Goal: Information Seeking & Learning: Learn about a topic

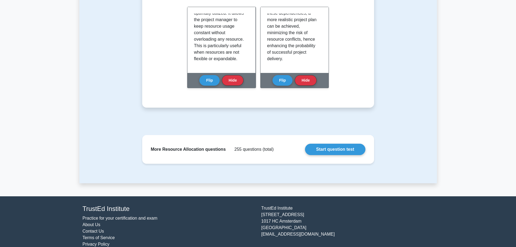
scroll to position [406, 0]
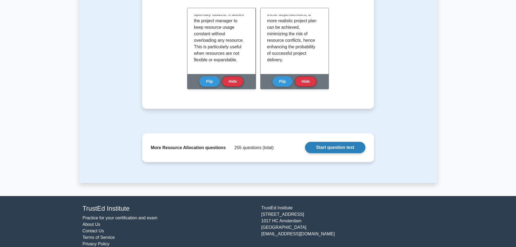
click at [319, 147] on link "Start question test" at bounding box center [335, 147] width 60 height 11
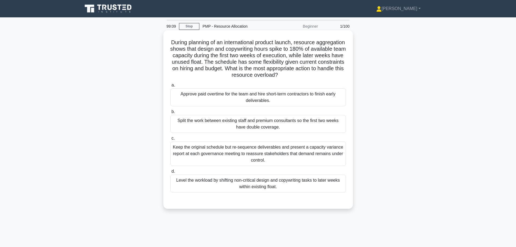
click at [225, 185] on div "Level the workload by shifting non-critical design and copywriting tasks to lat…" at bounding box center [257, 183] width 175 height 18
click at [170, 173] on input "d. Level the workload by shifting non-critical design and copywriting tasks to …" at bounding box center [170, 171] width 0 height 4
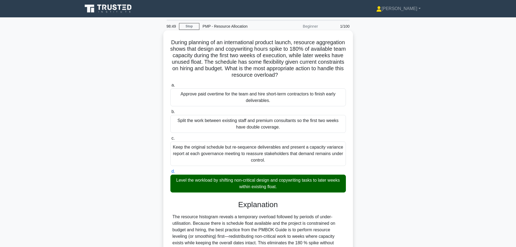
drag, startPoint x: 182, startPoint y: 43, endPoint x: 308, endPoint y: 76, distance: 129.5
click at [308, 76] on h5 "During planning of an international product launch, resource aggregation shows …" at bounding box center [258, 59] width 176 height 40
copy h5 "During planning of an international product launch, resource aggregation shows …"
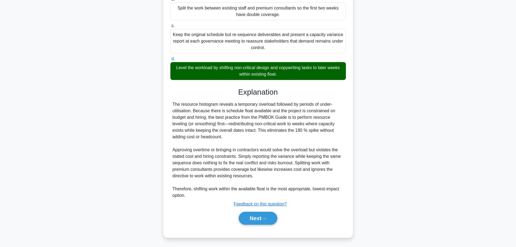
scroll to position [113, 0]
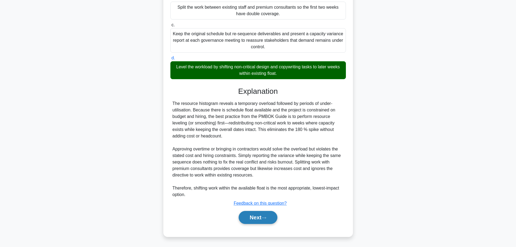
click at [260, 216] on button "Next" at bounding box center [257, 217] width 39 height 13
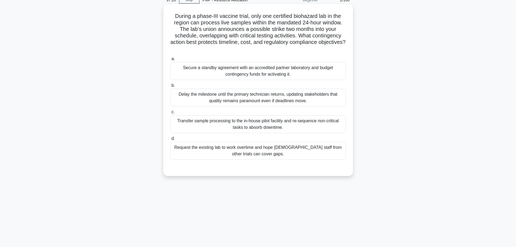
scroll to position [0, 0]
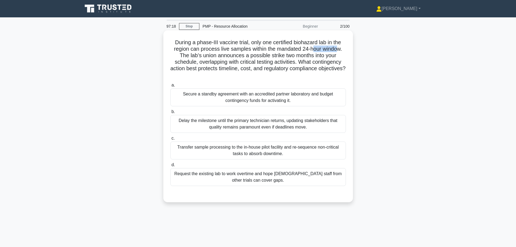
drag, startPoint x: 315, startPoint y: 48, endPoint x: 341, endPoint y: 51, distance: 26.4
click at [341, 51] on h5 "During a phase-III vaccine trial, only one certified biohazard lab in the regio…" at bounding box center [258, 59] width 176 height 40
drag, startPoint x: 211, startPoint y: 54, endPoint x: 244, endPoint y: 59, distance: 34.2
click at [244, 58] on h5 "During a phase-III vaccine trial, only one certified biohazard lab in the regio…" at bounding box center [258, 59] width 176 height 40
drag, startPoint x: 244, startPoint y: 62, endPoint x: 297, endPoint y: 63, distance: 52.8
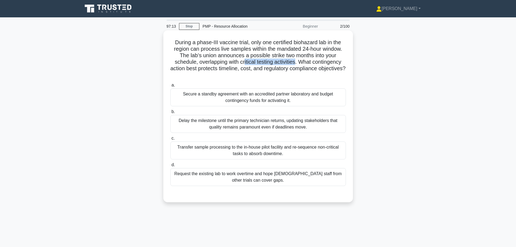
click at [297, 63] on h5 "During a phase-III vaccine trial, only one certified biohazard lab in the regio…" at bounding box center [258, 59] width 176 height 40
drag, startPoint x: 214, startPoint y: 67, endPoint x: 327, endPoint y: 70, distance: 113.2
click at [327, 70] on h5 "During a phase-III vaccine trial, only one certified biohazard lab in the regio…" at bounding box center [258, 59] width 176 height 40
click at [278, 101] on div "Secure a standby agreement with an accredited partner laboratory and budget con…" at bounding box center [257, 97] width 175 height 18
click at [170, 87] on input "a. Secure a standby agreement with an accredited partner laboratory and budget …" at bounding box center [170, 85] width 0 height 4
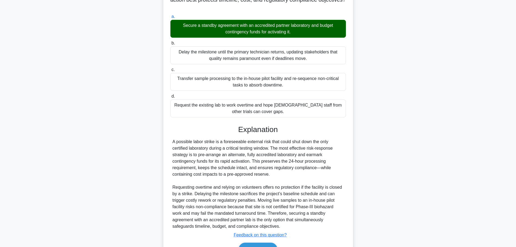
scroll to position [81, 0]
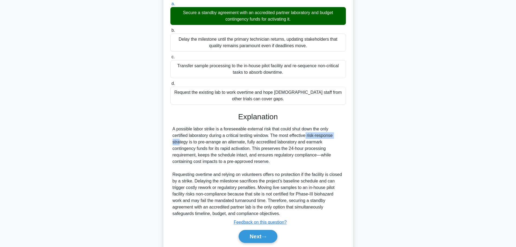
drag, startPoint x: 273, startPoint y: 135, endPoint x: 309, endPoint y: 138, distance: 35.6
click at [309, 138] on div "A possible labor strike is a foreseeable external risk that could shut down the…" at bounding box center [257, 171] width 171 height 91
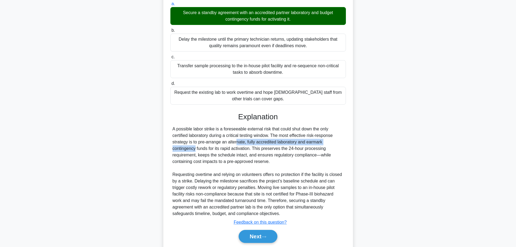
drag, startPoint x: 205, startPoint y: 143, endPoint x: 311, endPoint y: 143, distance: 106.1
click at [311, 143] on div "A possible labor strike is a foreseeable external risk that could shut down the…" at bounding box center [257, 171] width 171 height 91
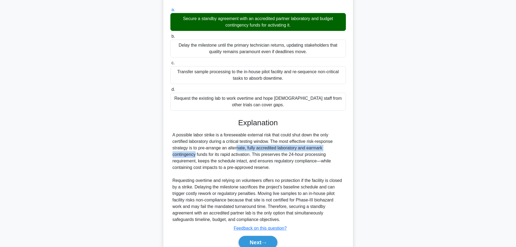
scroll to position [100, 0]
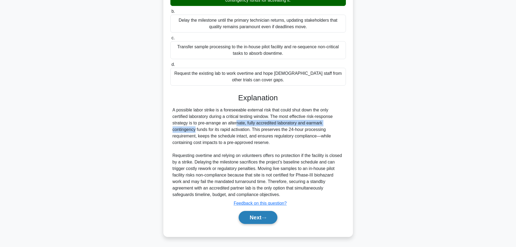
click at [257, 220] on button "Next" at bounding box center [257, 217] width 39 height 13
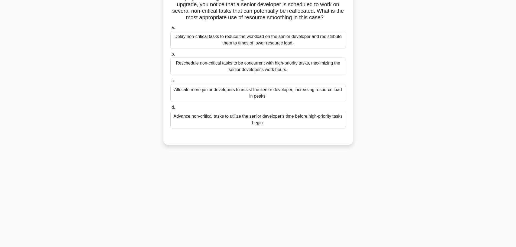
scroll to position [0, 0]
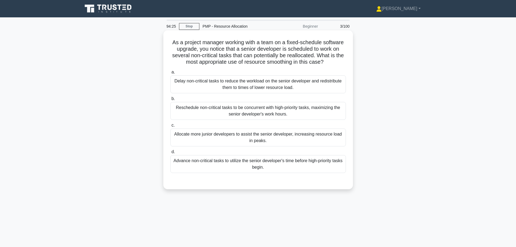
click at [219, 164] on div "Advance non-critical tasks to utilize the senior developer's time before high-p…" at bounding box center [257, 164] width 175 height 18
click at [170, 153] on input "d. Advance non-critical tasks to utilize the senior developer's time before hig…" at bounding box center [170, 152] width 0 height 4
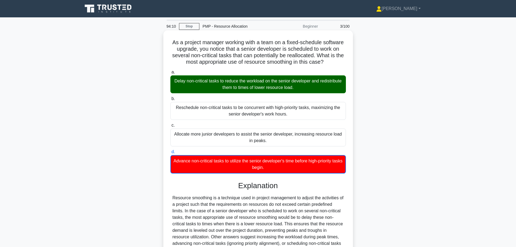
drag, startPoint x: 168, startPoint y: 41, endPoint x: 332, endPoint y: 61, distance: 165.6
click at [332, 61] on div "As a project manager working with a team on a fixed-schedule software upgrade, …" at bounding box center [257, 167] width 185 height 270
copy h5 "As a project manager working with a team on a fixed-schedule software upgrade, …"
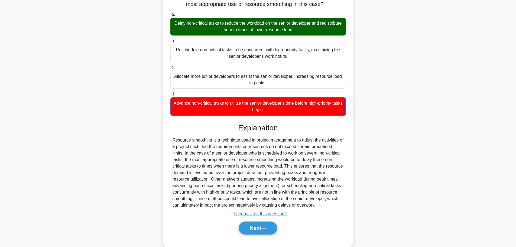
scroll to position [68, 0]
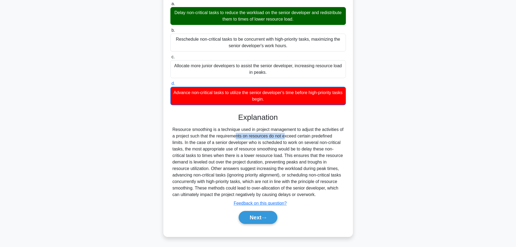
drag, startPoint x: 201, startPoint y: 133, endPoint x: 250, endPoint y: 134, distance: 49.3
click at [250, 134] on div "Resource smoothing is a technique used in project management to adjust the acti…" at bounding box center [257, 161] width 171 height 71
drag, startPoint x: 289, startPoint y: 131, endPoint x: 340, endPoint y: 131, distance: 51.4
click at [340, 131] on div "Resource smoothing is a technique used in project management to adjust the acti…" at bounding box center [257, 161] width 171 height 71
drag, startPoint x: 193, startPoint y: 135, endPoint x: 298, endPoint y: 140, distance: 104.7
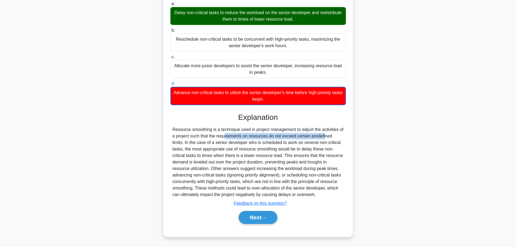
click at [296, 140] on div "Resource smoothing is a technique used in project management to adjust the acti…" at bounding box center [257, 161] width 171 height 71
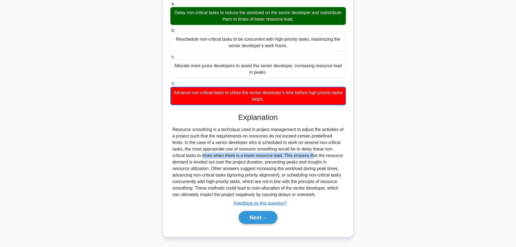
drag, startPoint x: 176, startPoint y: 157, endPoint x: 280, endPoint y: 158, distance: 104.8
click at [280, 158] on div "Resource smoothing is a technique used in project management to adjust the acti…" at bounding box center [257, 161] width 171 height 71
drag, startPoint x: 183, startPoint y: 168, endPoint x: 212, endPoint y: 168, distance: 29.5
click at [201, 168] on div "Resource smoothing is a technique used in project management to adjust the acti…" at bounding box center [257, 161] width 171 height 71
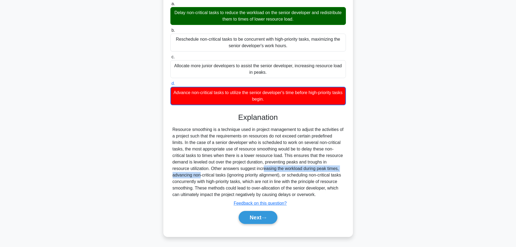
drag, startPoint x: 230, startPoint y: 167, endPoint x: 331, endPoint y: 169, distance: 101.0
click at [331, 169] on div "Resource smoothing is a technique used in project management to adjust the acti…" at bounding box center [257, 161] width 171 height 71
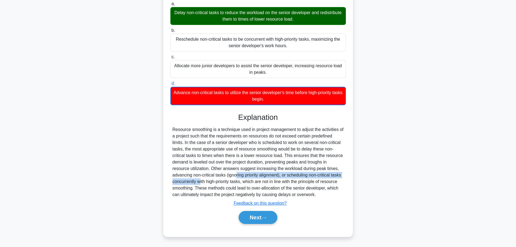
drag, startPoint x: 207, startPoint y: 175, endPoint x: 339, endPoint y: 174, distance: 132.4
click at [339, 174] on div "Resource smoothing is a technique used in project management to adjust the acti…" at bounding box center [257, 161] width 171 height 71
drag, startPoint x: 220, startPoint y: 182, endPoint x: 248, endPoint y: 194, distance: 30.3
click at [267, 188] on div "Resource smoothing is a technique used in project management to adjust the acti…" at bounding box center [257, 161] width 171 height 71
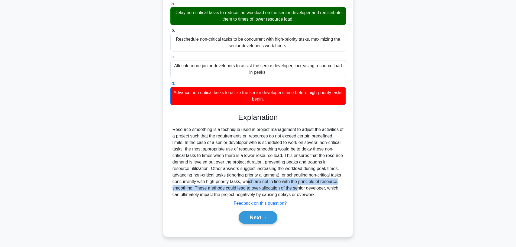
click at [221, 188] on div "Resource smoothing is a technique used in project management to adjust the acti…" at bounding box center [257, 161] width 171 height 71
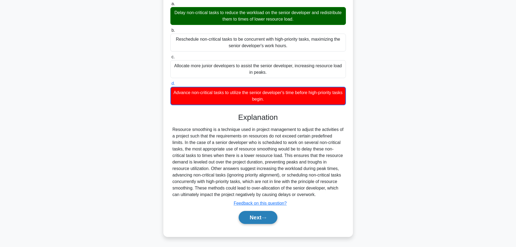
click at [245, 218] on button "Next" at bounding box center [257, 217] width 39 height 13
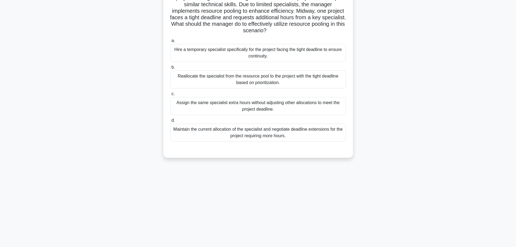
scroll to position [0, 0]
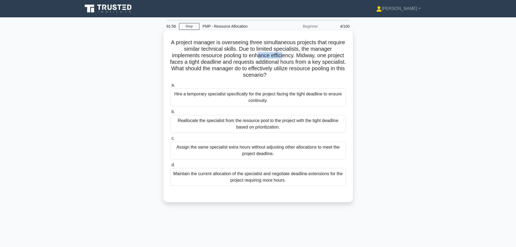
drag, startPoint x: 269, startPoint y: 54, endPoint x: 292, endPoint y: 56, distance: 23.9
click at [292, 56] on h5 "A project manager is overseeing three simultaneous projects that require simila…" at bounding box center [258, 59] width 176 height 40
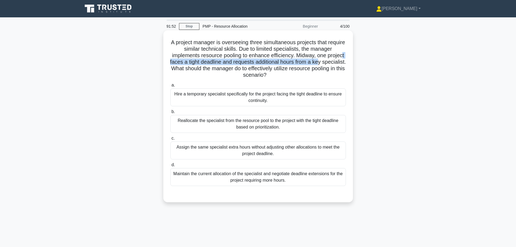
drag, startPoint x: 187, startPoint y: 61, endPoint x: 343, endPoint y: 63, distance: 156.5
click at [343, 63] on h5 "A project manager is overseeing three simultaneous projects that require simila…" at bounding box center [258, 59] width 176 height 40
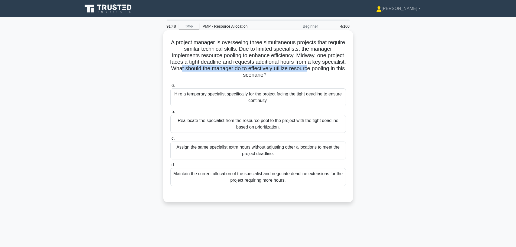
drag, startPoint x: 209, startPoint y: 69, endPoint x: 338, endPoint y: 69, distance: 129.1
click at [338, 69] on h5 "A project manager is overseeing three simultaneous projects that require simila…" at bounding box center [258, 59] width 176 height 40
click at [233, 71] on h5 "A project manager is overseeing three simultaneous projects that require simila…" at bounding box center [258, 59] width 176 height 40
drag, startPoint x: 184, startPoint y: 95, endPoint x: 289, endPoint y: 92, distance: 104.8
click at [289, 92] on div "Hire a temporary specialist specifically for the project facing the tight deadl…" at bounding box center [257, 97] width 175 height 18
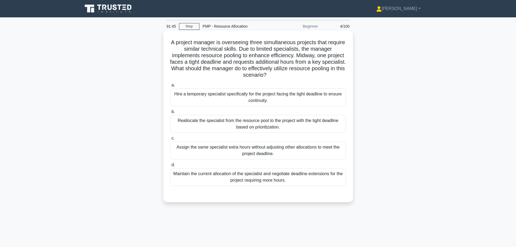
click at [290, 97] on div "Hire a temporary specialist specifically for the project facing the tight deadl…" at bounding box center [257, 97] width 175 height 18
click at [170, 87] on input "a. Hire a temporary specialist specifically for the project facing the tight de…" at bounding box center [170, 85] width 0 height 4
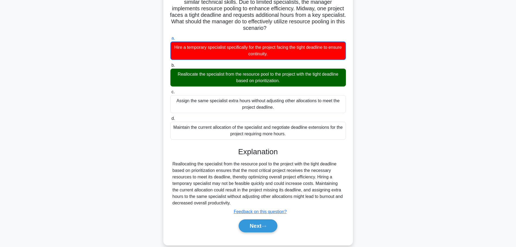
scroll to position [54, 0]
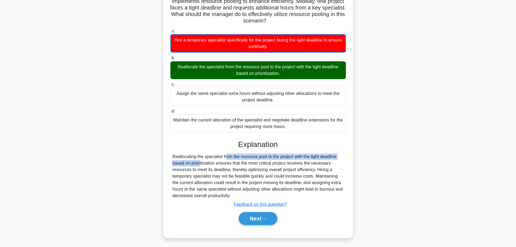
drag, startPoint x: 197, startPoint y: 155, endPoint x: 334, endPoint y: 156, distance: 137.2
click at [334, 156] on div "Reallocating the specialist from the resource pool to the project with the tigh…" at bounding box center [257, 175] width 171 height 45
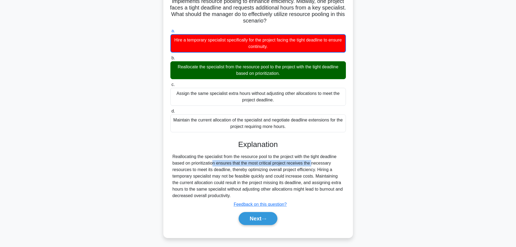
drag, startPoint x: 184, startPoint y: 164, endPoint x: 280, endPoint y: 162, distance: 96.7
click at [280, 162] on div "Reallocating the specialist from the resource pool to the project with the tigh…" at bounding box center [257, 175] width 171 height 45
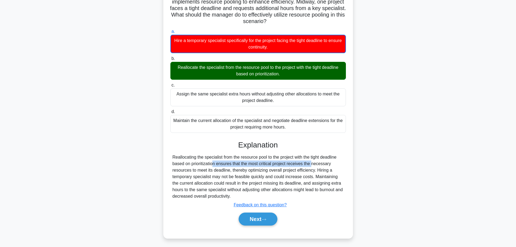
scroll to position [55, 0]
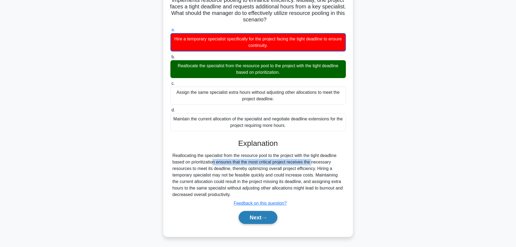
click at [259, 217] on button "Next" at bounding box center [257, 217] width 39 height 13
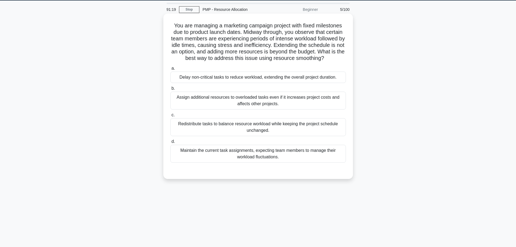
scroll to position [0, 0]
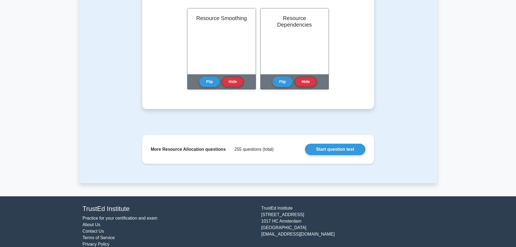
scroll to position [406, 0]
